Goal: Task Accomplishment & Management: Manage account settings

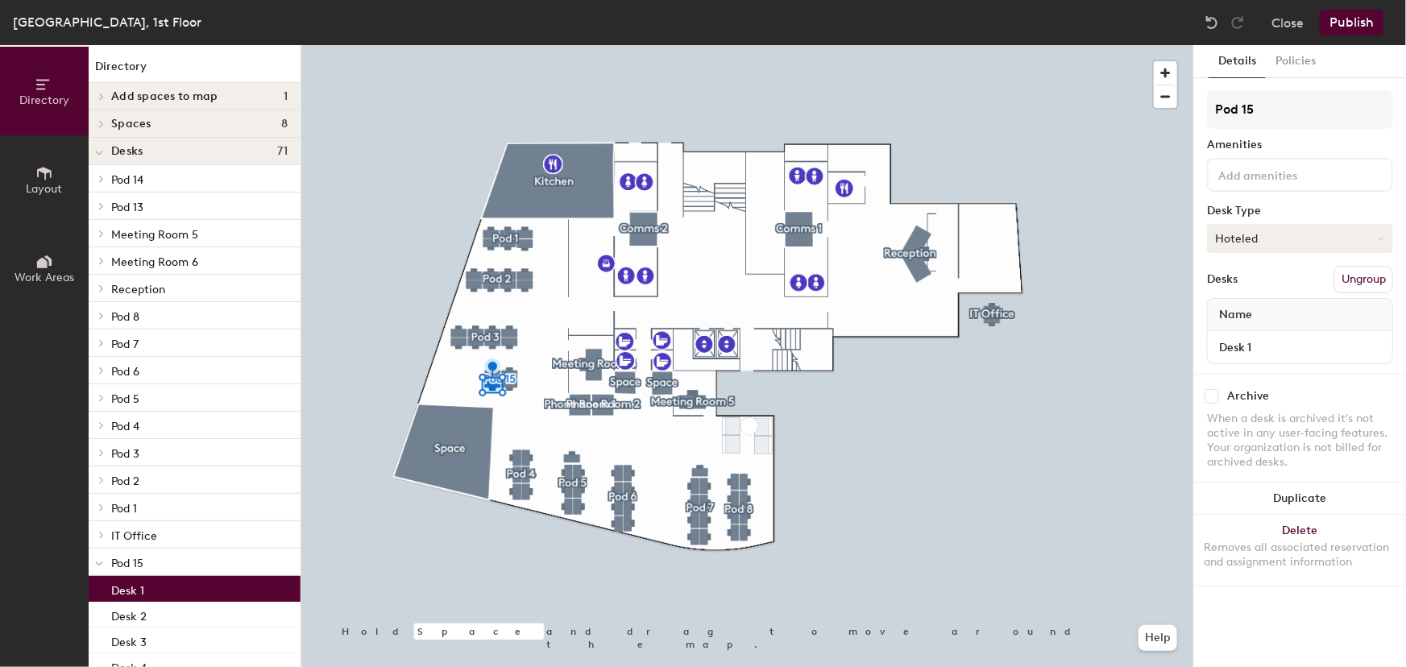
click at [1242, 242] on button "Hoteled" at bounding box center [1300, 238] width 186 height 29
click at [1236, 288] on div "Assigned" at bounding box center [1288, 288] width 161 height 24
click at [1242, 314] on span "Name" at bounding box center [1235, 314] width 49 height 29
click at [1288, 309] on div "Name" at bounding box center [1300, 315] width 184 height 32
click at [1258, 350] on input "Desk 1" at bounding box center [1300, 347] width 178 height 23
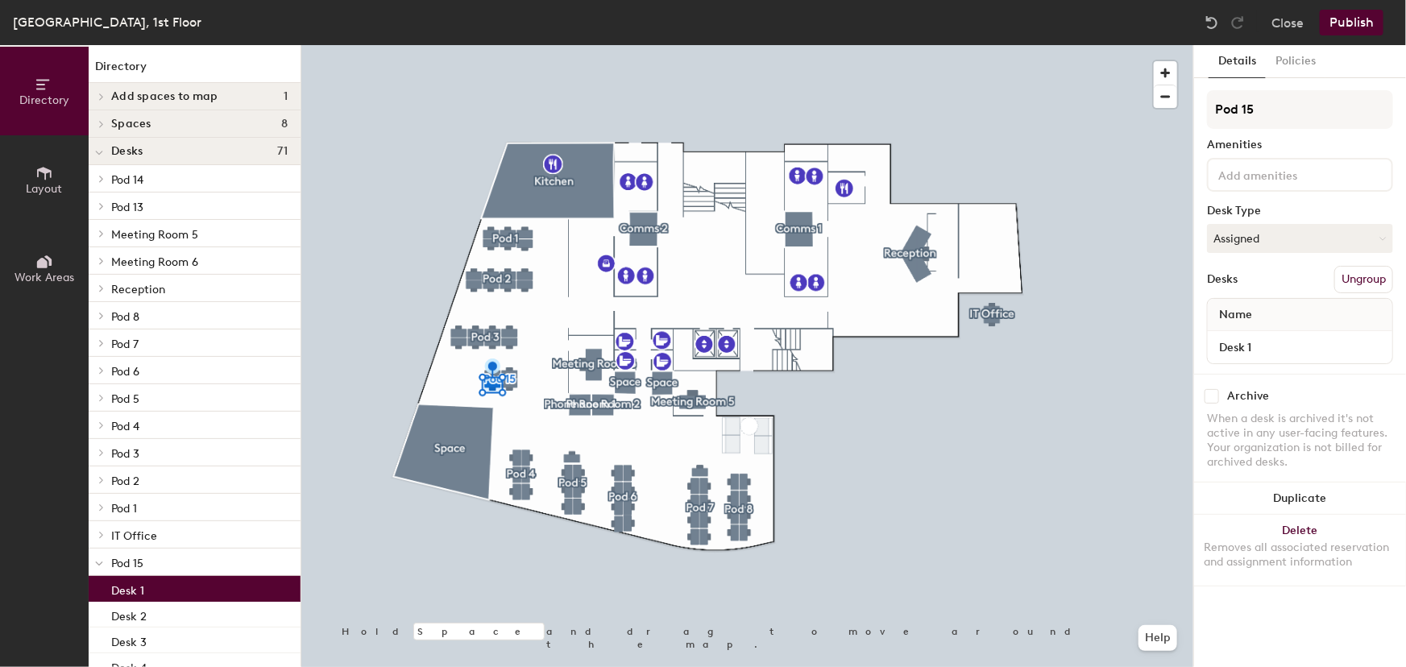
click at [1277, 309] on div "Name" at bounding box center [1300, 315] width 184 height 32
click at [1251, 308] on span "Name" at bounding box center [1235, 314] width 49 height 29
click at [1223, 314] on span "Name" at bounding box center [1235, 314] width 49 height 29
click at [1353, 19] on button "Publish" at bounding box center [1351, 23] width 64 height 26
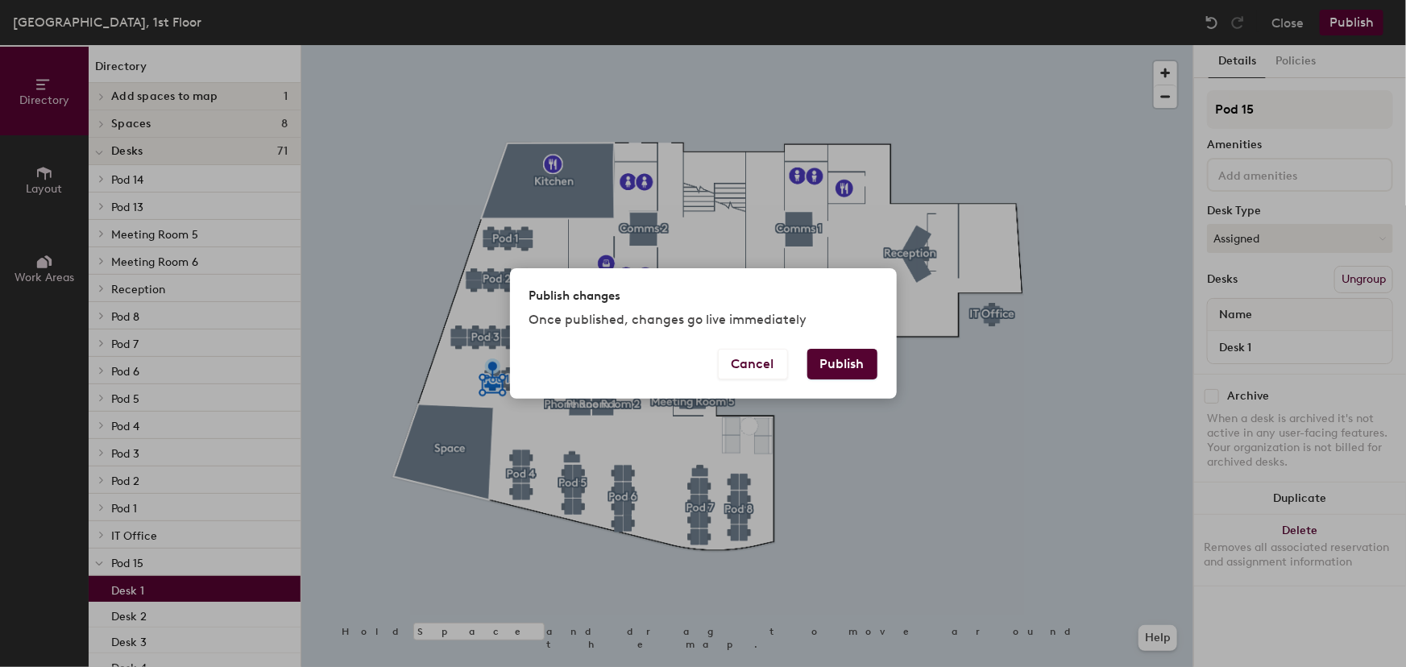
click at [862, 362] on button "Publish" at bounding box center [842, 364] width 70 height 31
